Goal: Information Seeking & Learning: Learn about a topic

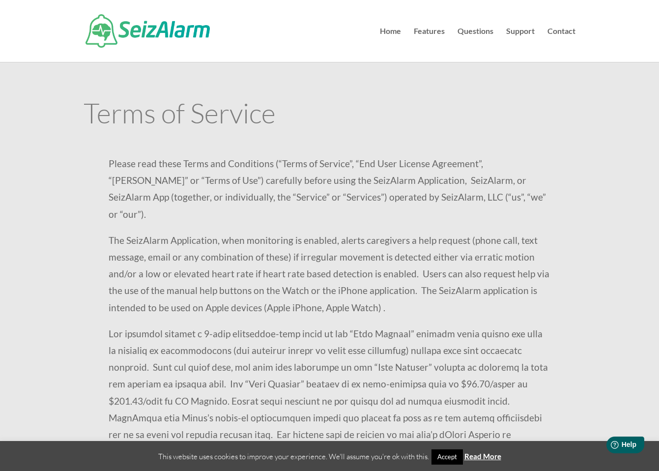
click at [157, 50] on div at bounding box center [330, 31] width 492 height 62
click at [162, 34] on img at bounding box center [148, 30] width 124 height 33
